Goal: Transaction & Acquisition: Purchase product/service

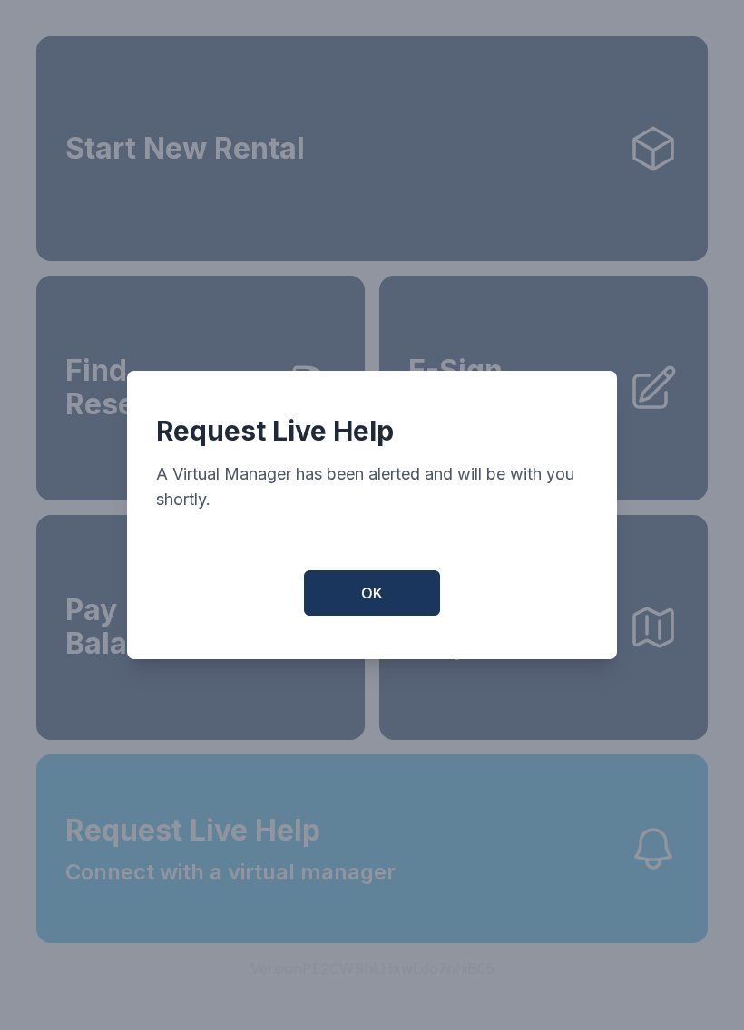
click at [387, 599] on button "OK" at bounding box center [372, 592] width 136 height 45
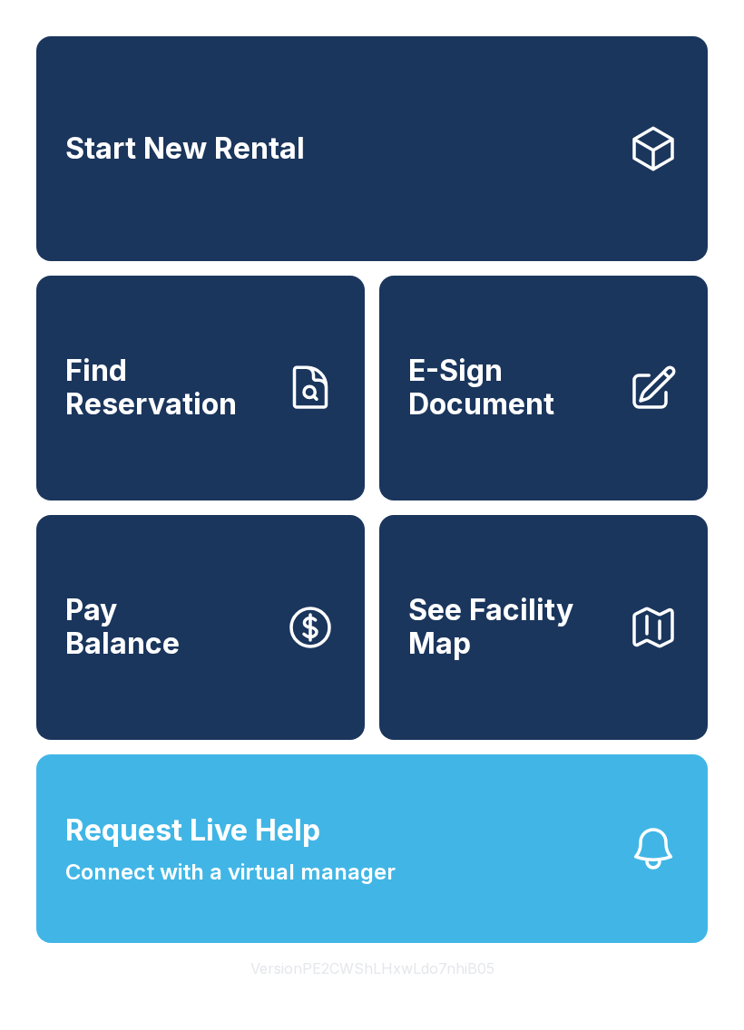
click at [231, 664] on link "Pay Balance" at bounding box center [200, 627] width 328 height 225
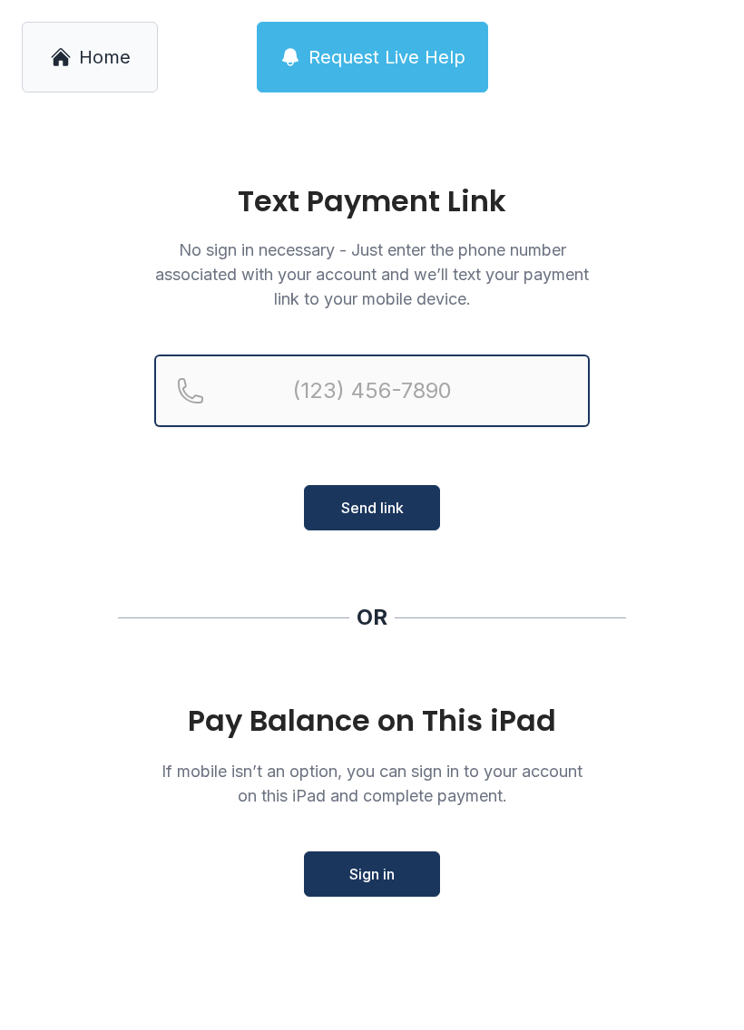
click at [437, 403] on input "Reservation phone number" at bounding box center [371, 391] width 435 height 73
type input "[PHONE_NUMBER]"
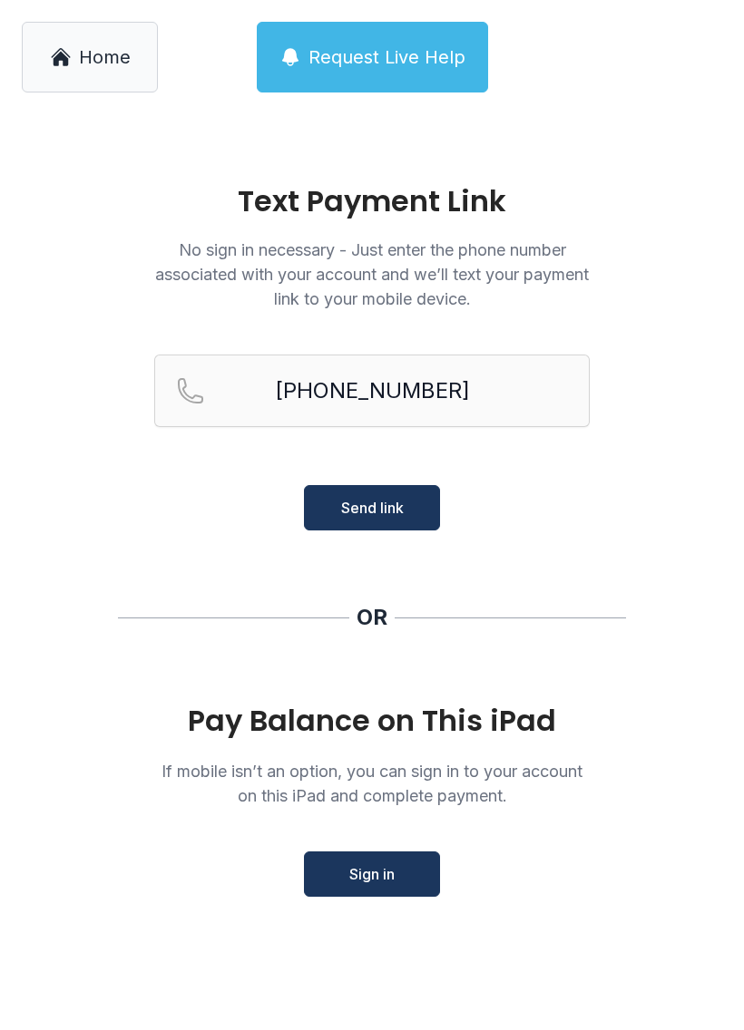
click at [649, 547] on main "Text Payment Link No sign in necessary - Just enter the phone number associated…" at bounding box center [372, 572] width 744 height 916
click at [113, 71] on link "Home" at bounding box center [90, 57] width 136 height 71
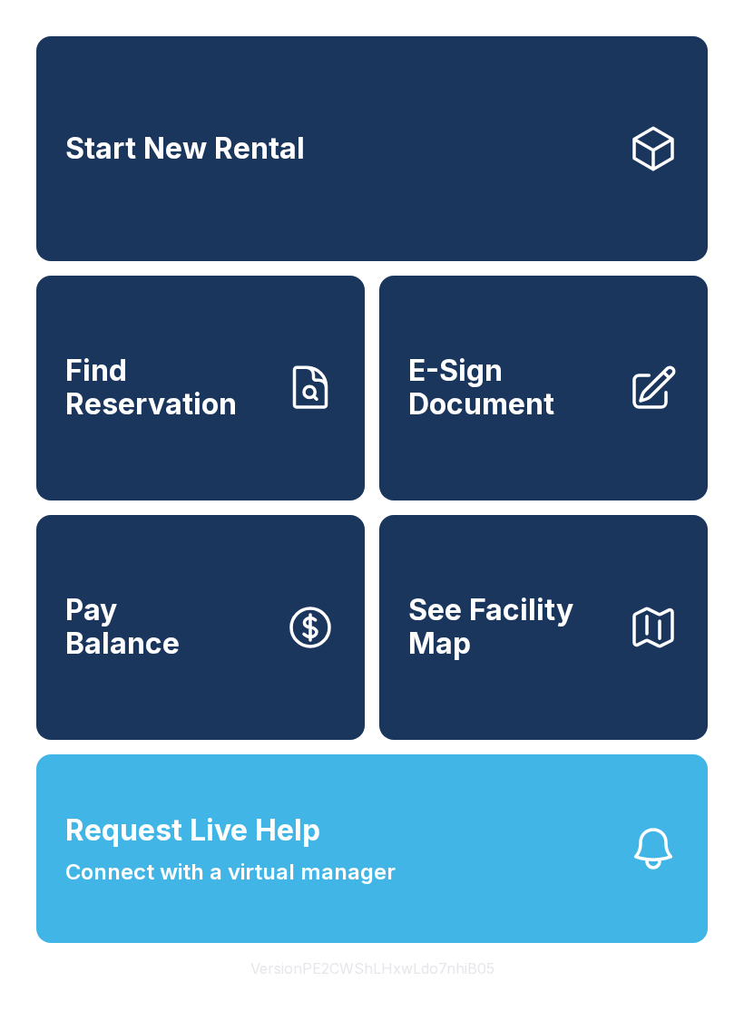
click at [505, 880] on button "Request Live Help Connect with a virtual manager" at bounding box center [371, 848] width 671 height 189
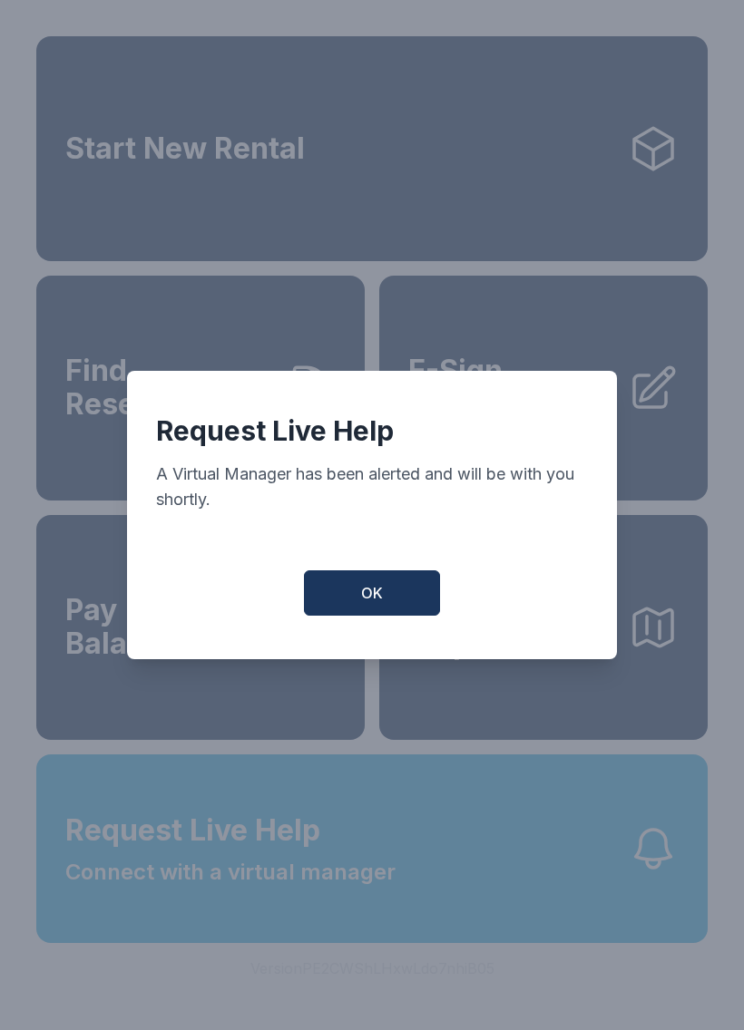
click at [386, 593] on button "OK" at bounding box center [372, 592] width 136 height 45
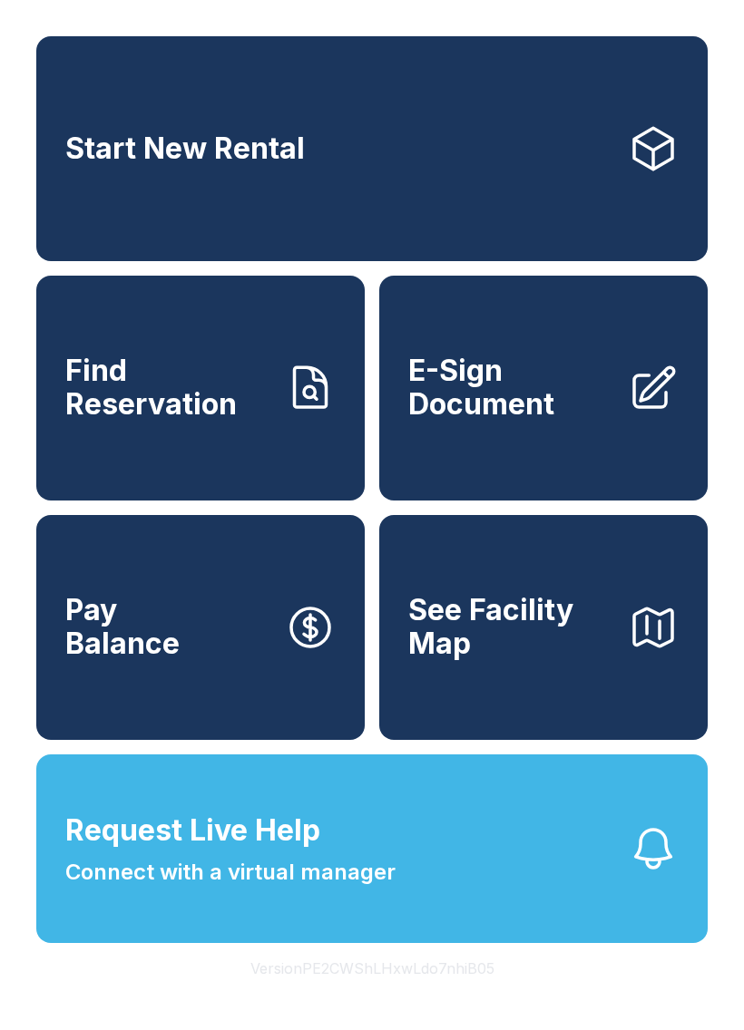
click at [248, 642] on link "Pay Balance" at bounding box center [200, 627] width 328 height 225
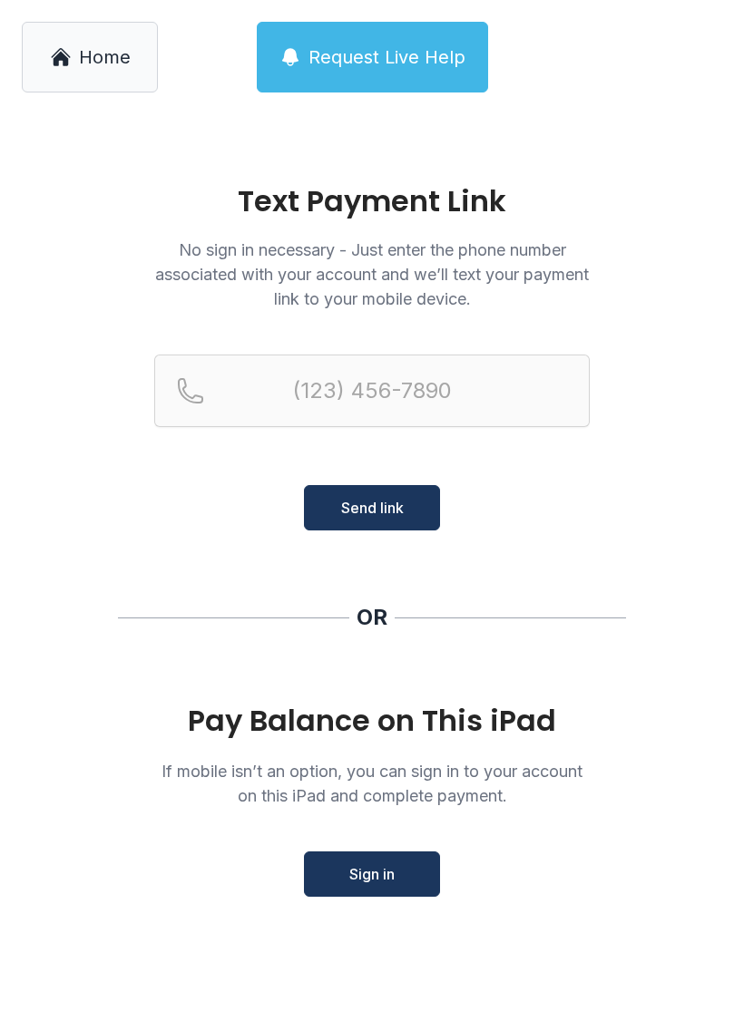
click at [377, 874] on span "Sign in" at bounding box center [371, 874] width 45 height 22
click at [388, 44] on span "Request Live Help" at bounding box center [386, 56] width 157 height 25
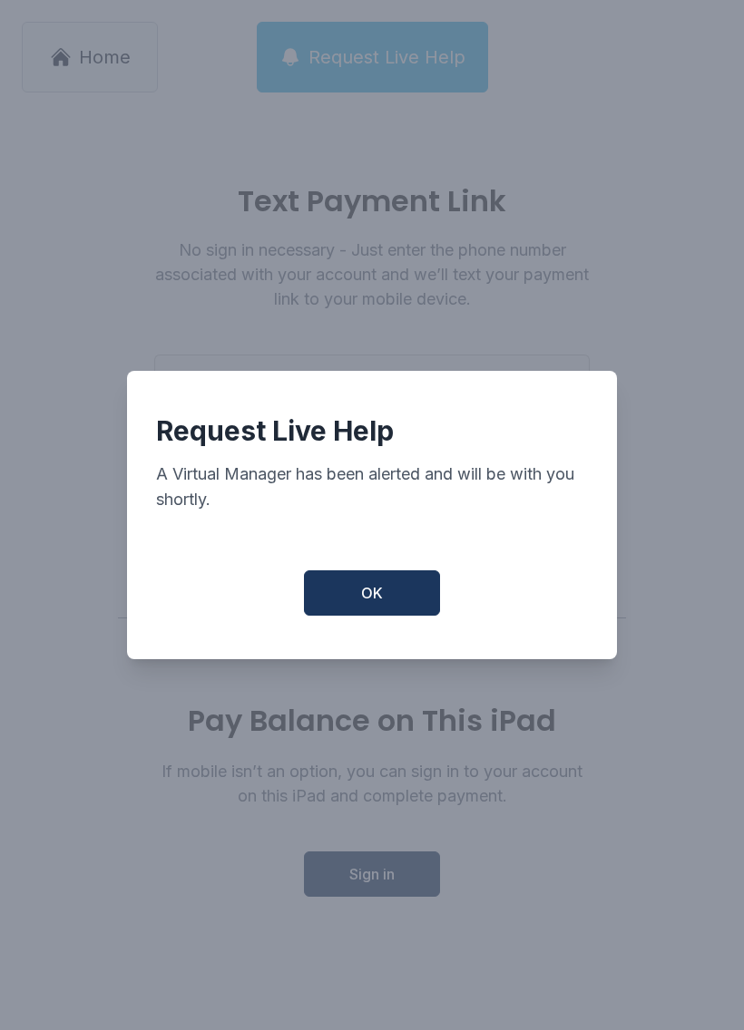
click at [351, 616] on button "OK" at bounding box center [372, 592] width 136 height 45
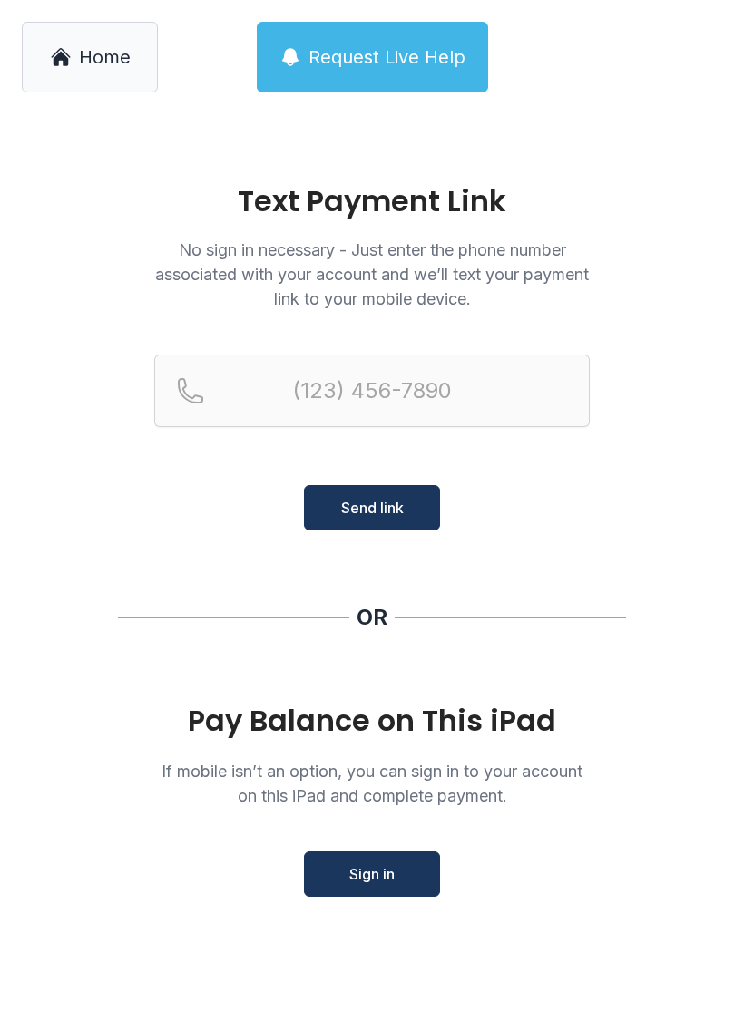
click at [85, 52] on span "Home" at bounding box center [105, 56] width 52 height 25
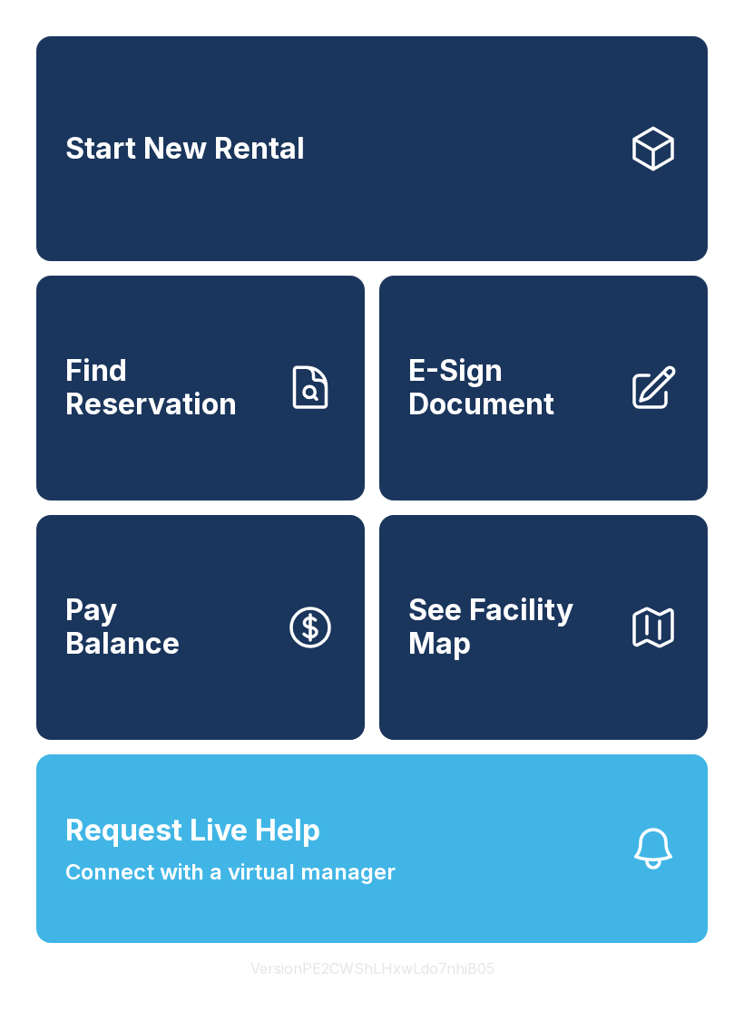
click at [199, 654] on link "Pay Balance" at bounding box center [200, 627] width 328 height 225
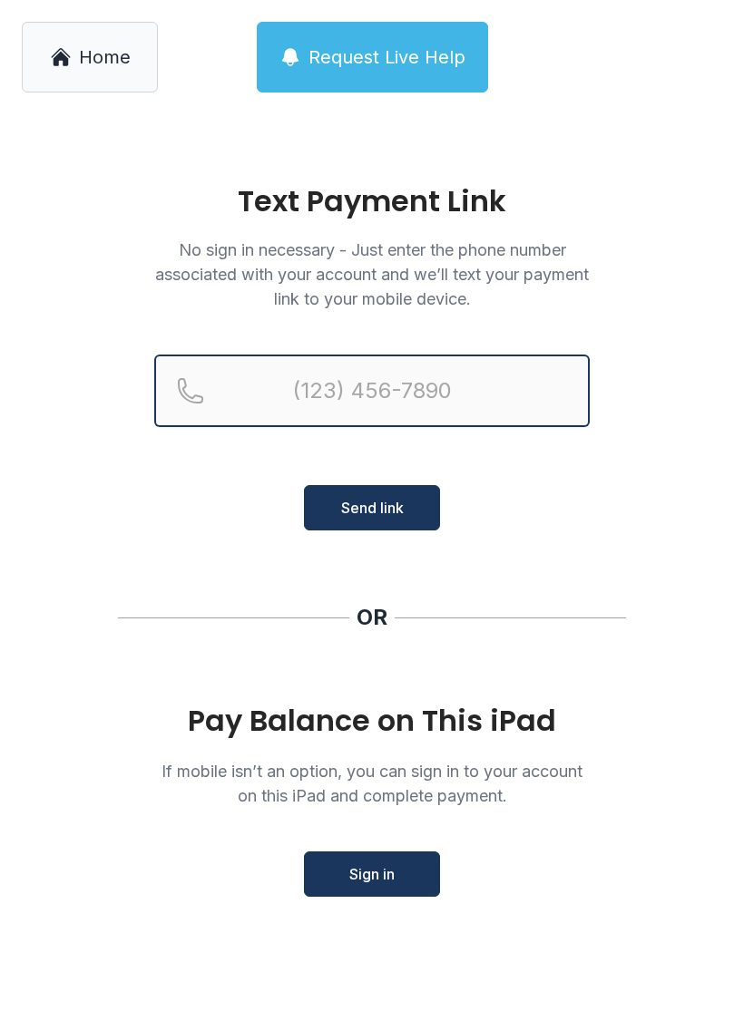
click at [408, 396] on input "Reservation phone number" at bounding box center [371, 391] width 435 height 73
type input "[PHONE_NUMBER]"
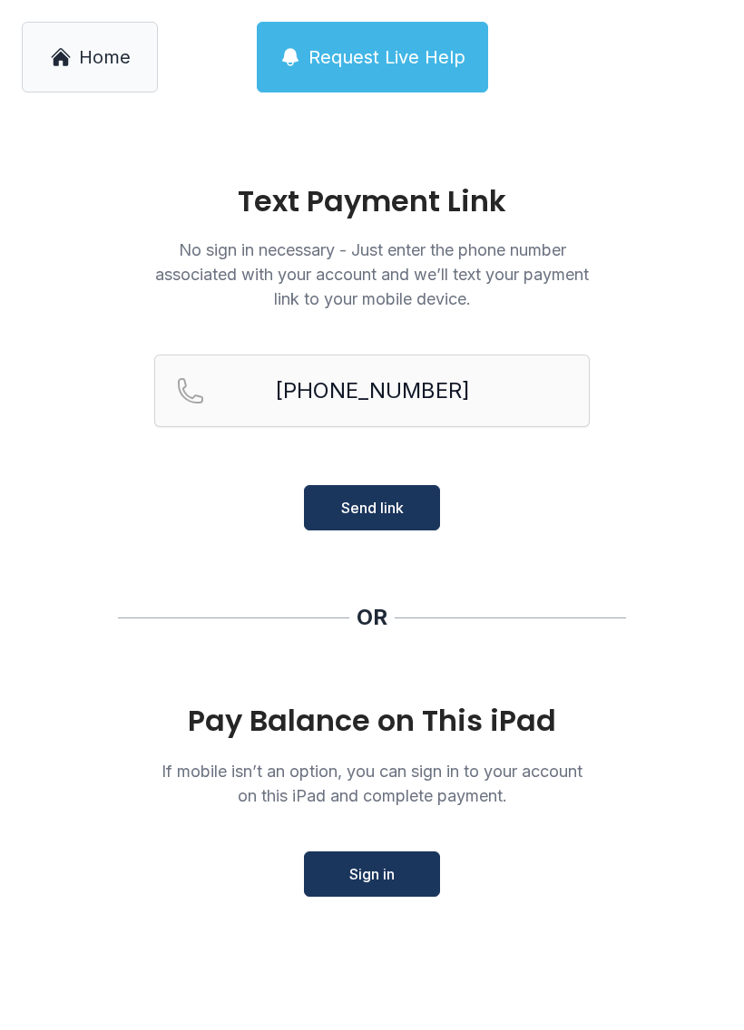
click at [360, 512] on span "Send link" at bounding box center [372, 508] width 63 height 22
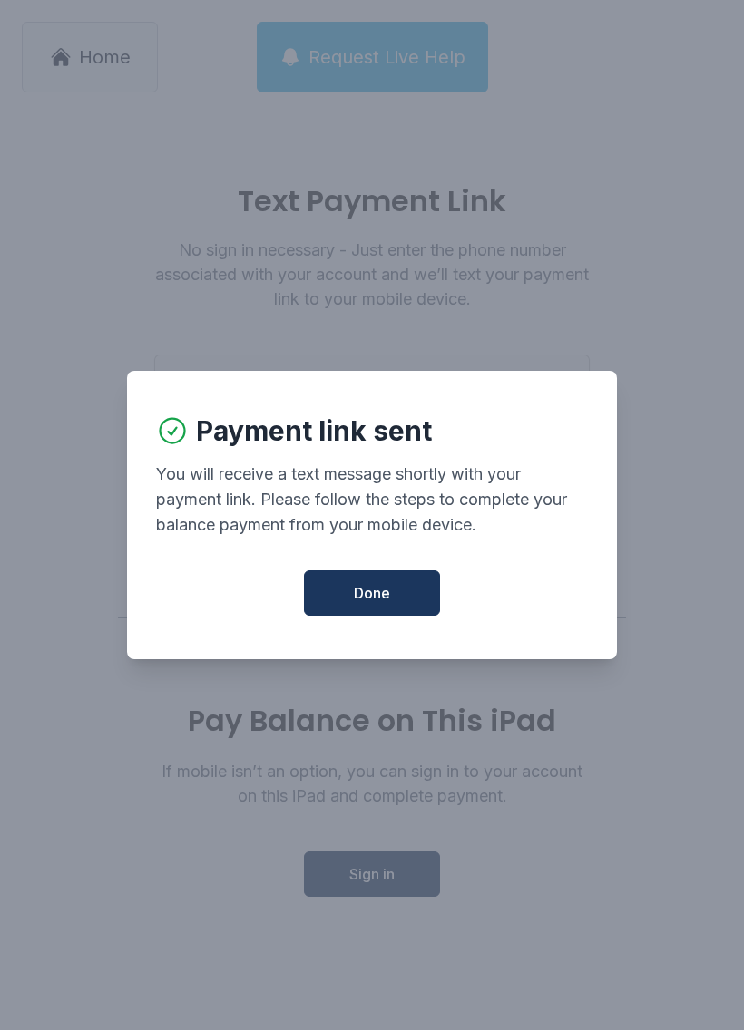
click at [406, 588] on button "Done" at bounding box center [372, 592] width 136 height 45
